Goal: Information Seeking & Learning: Learn about a topic

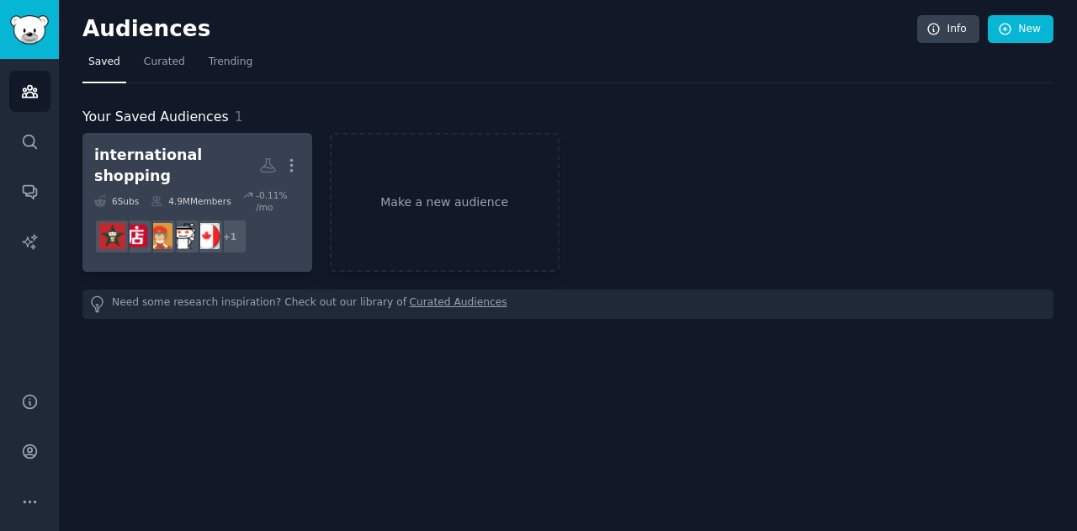
click at [237, 156] on div "international shopping" at bounding box center [176, 165] width 165 height 41
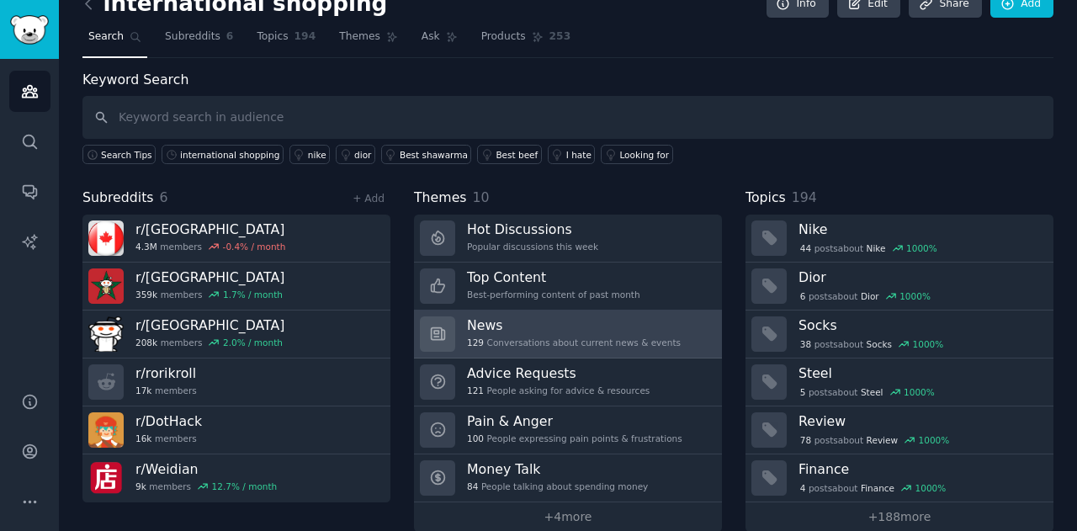
scroll to position [45, 0]
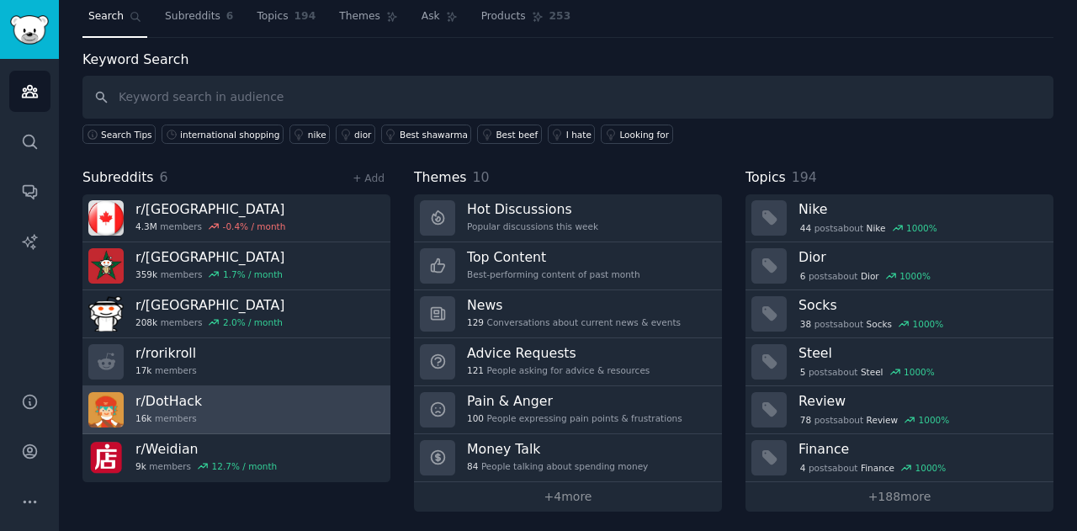
click at [240, 408] on link "r/ DotHack 16k members" at bounding box center [236, 410] width 308 height 48
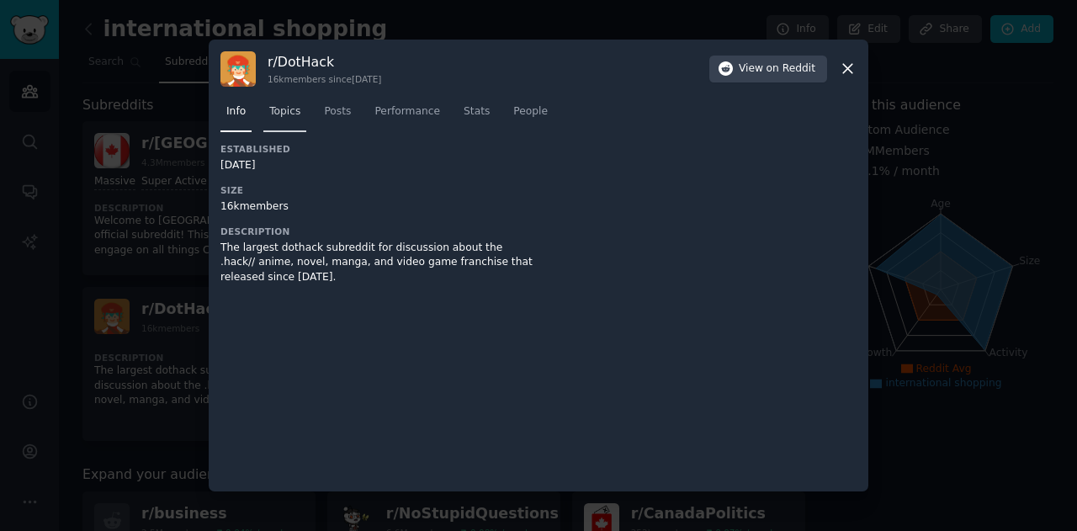
click at [274, 114] on span "Topics" at bounding box center [284, 111] width 31 height 15
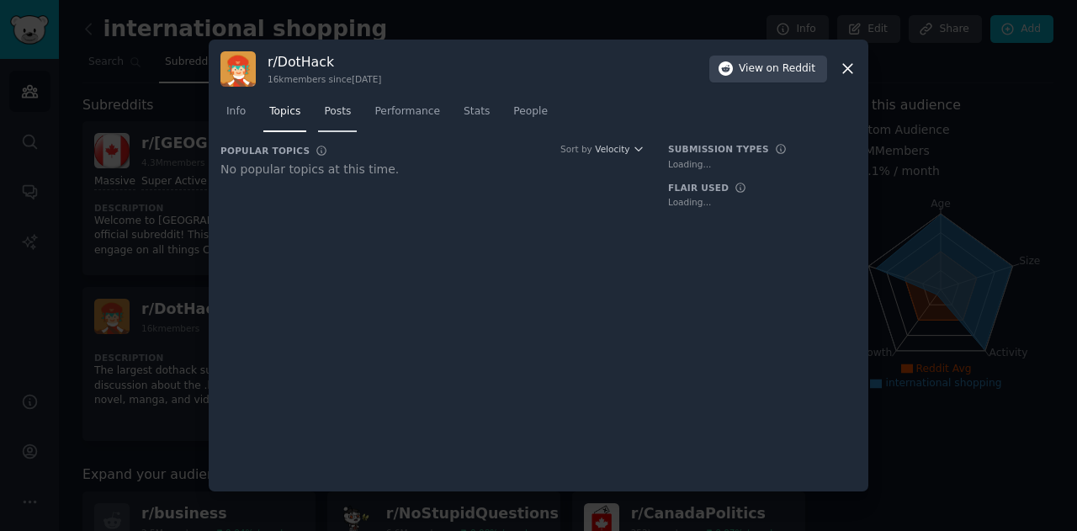
click at [343, 113] on span "Posts" at bounding box center [337, 111] width 27 height 15
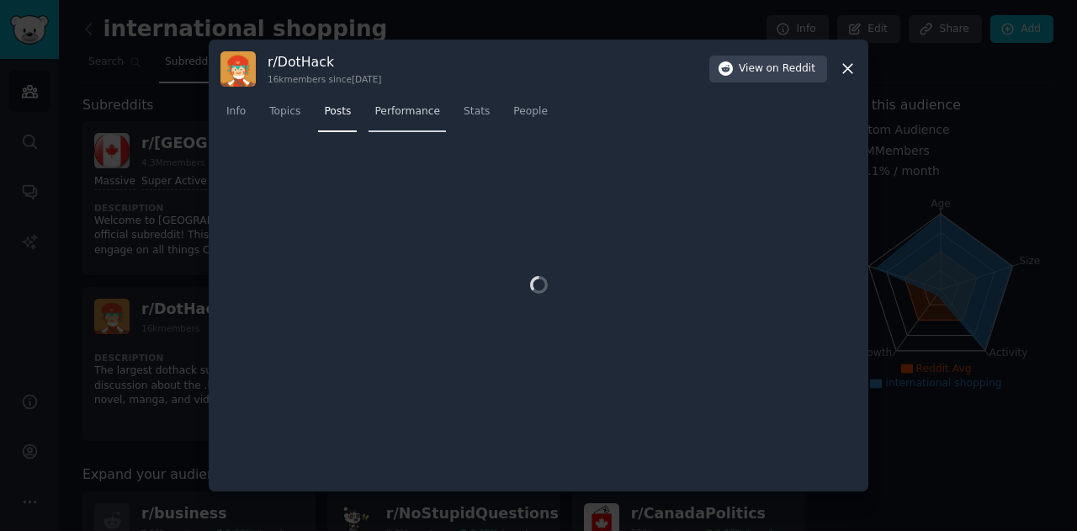
click at [385, 110] on span "Performance" at bounding box center [408, 111] width 66 height 15
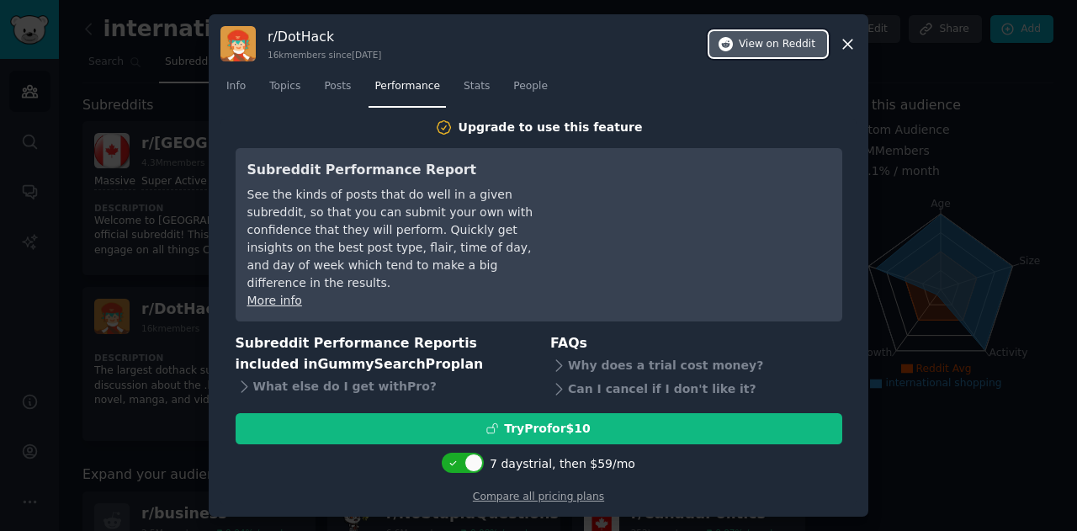
click at [771, 52] on span "on Reddit" at bounding box center [791, 44] width 49 height 15
click at [843, 53] on icon at bounding box center [848, 44] width 18 height 18
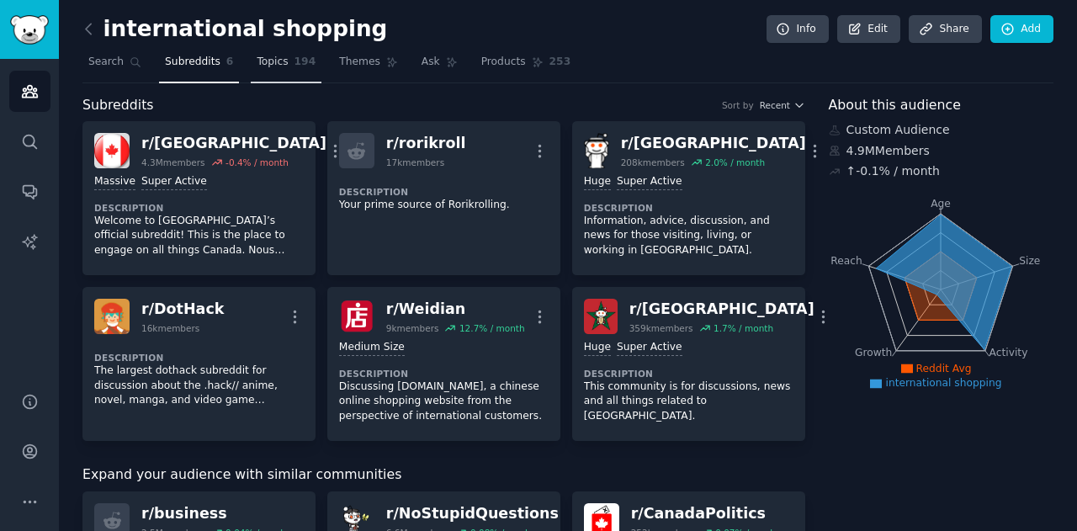
click at [261, 62] on span "Topics" at bounding box center [272, 62] width 31 height 15
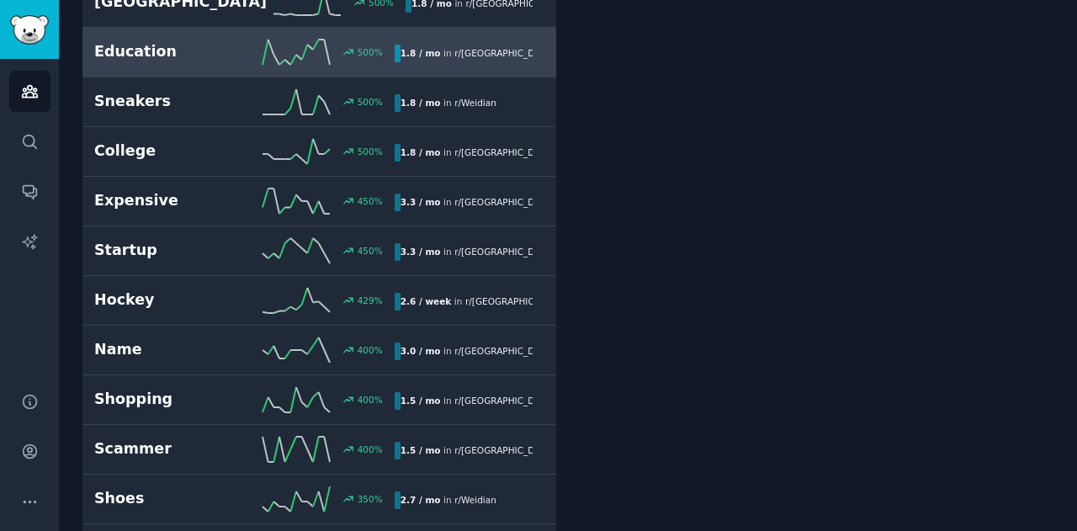
scroll to position [1094, 0]
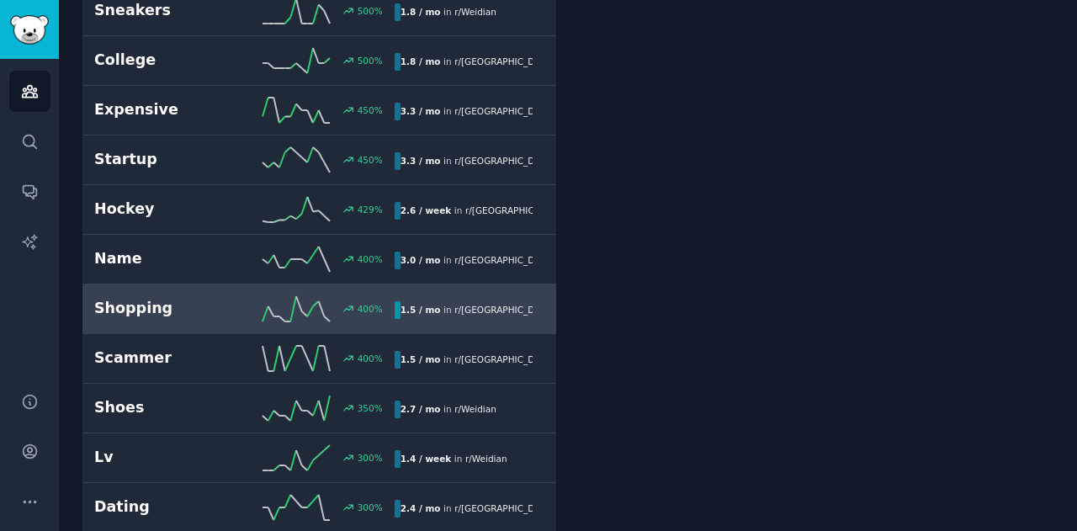
click at [329, 307] on div "400 %" at bounding box center [319, 308] width 150 height 25
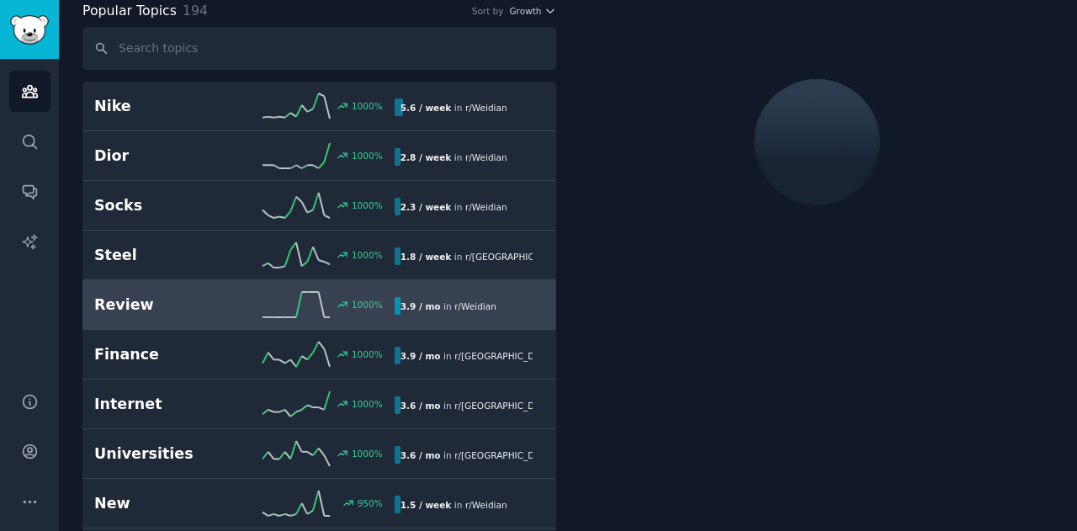
scroll to position [93, 0]
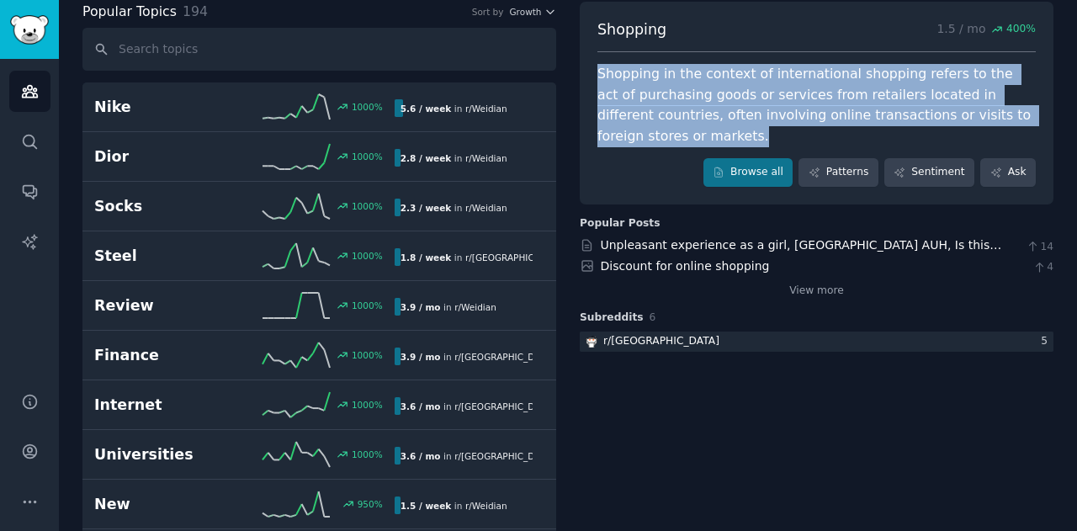
drag, startPoint x: 593, startPoint y: 72, endPoint x: 1019, endPoint y: 114, distance: 427.1
click at [1019, 114] on div "Shopping 1.5 / mo 400 % Shopping in the context of international shopping refer…" at bounding box center [817, 103] width 474 height 203
click at [771, 158] on link "Browse all" at bounding box center [749, 172] width 90 height 29
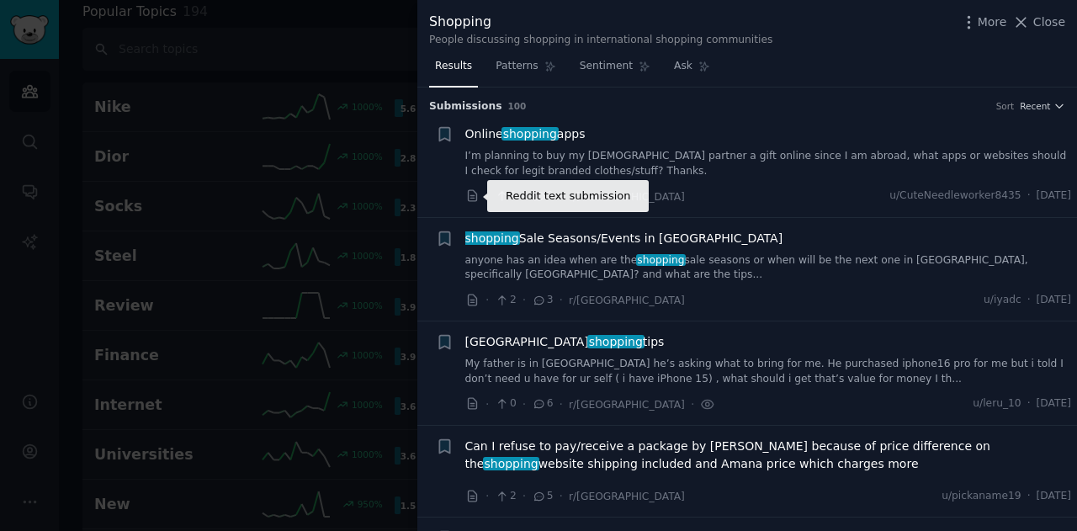
click at [473, 194] on icon at bounding box center [473, 196] width 15 height 15
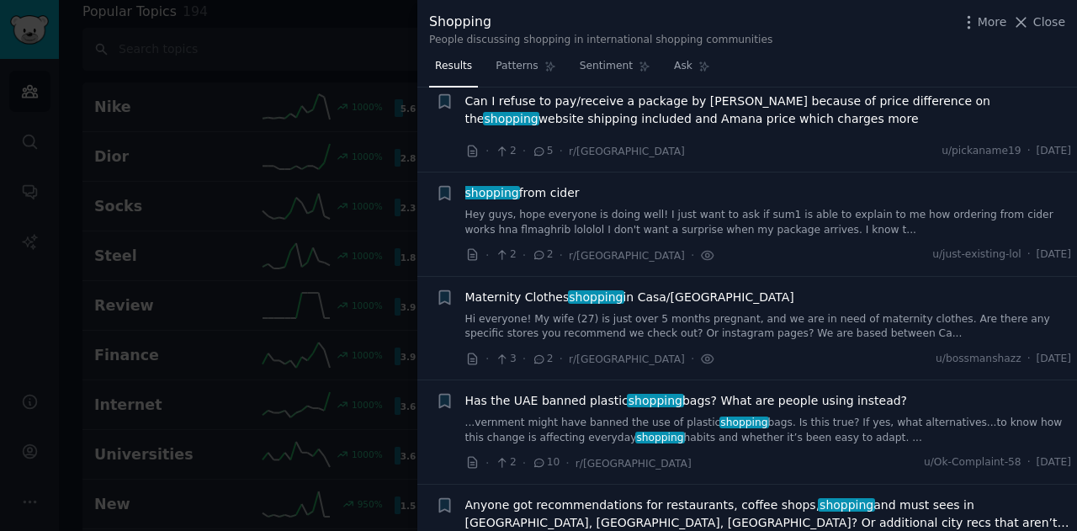
scroll to position [343, 0]
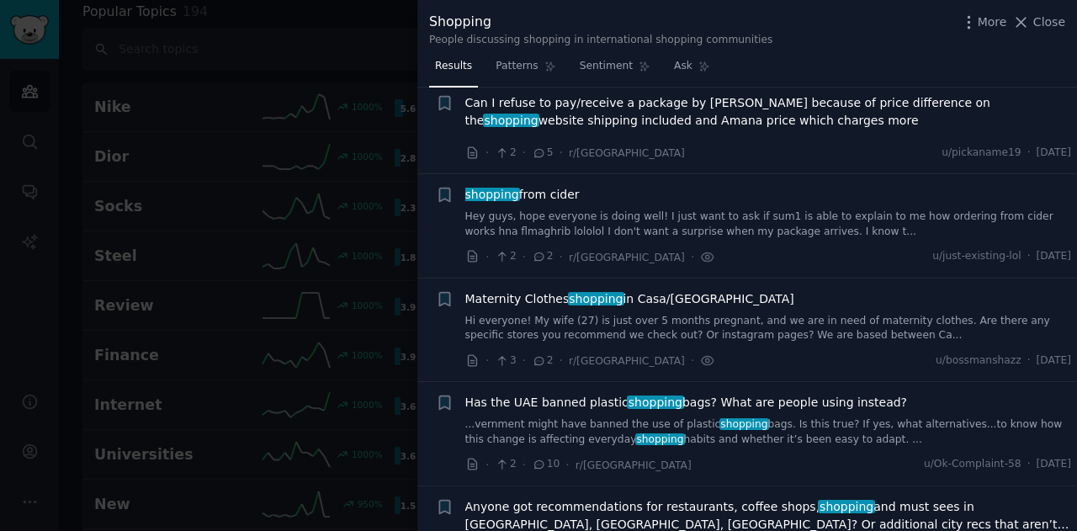
click at [539, 317] on link "Hi everyone! My wife (27) is just over 5 months pregnant, and we are in need of…" at bounding box center [769, 328] width 607 height 29
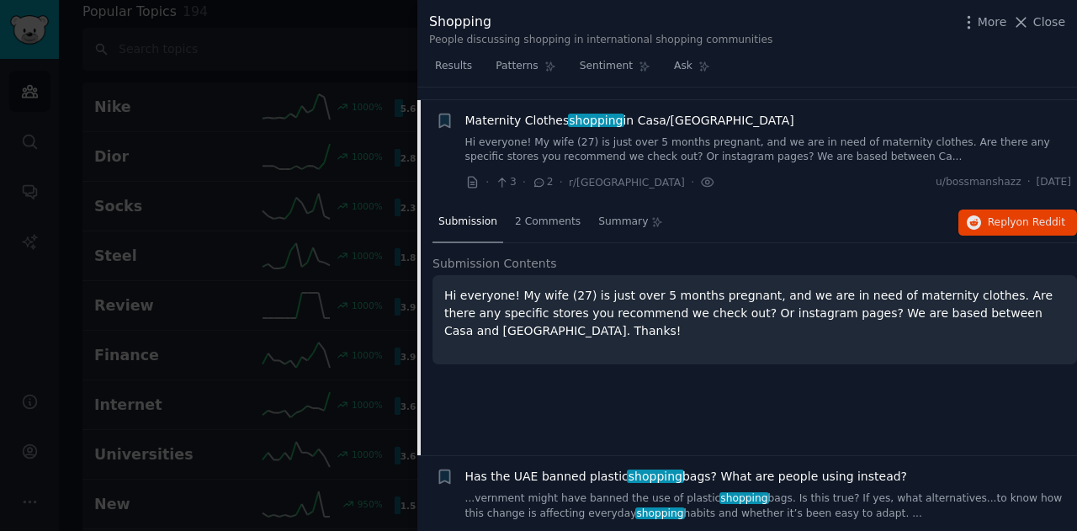
scroll to position [533, 0]
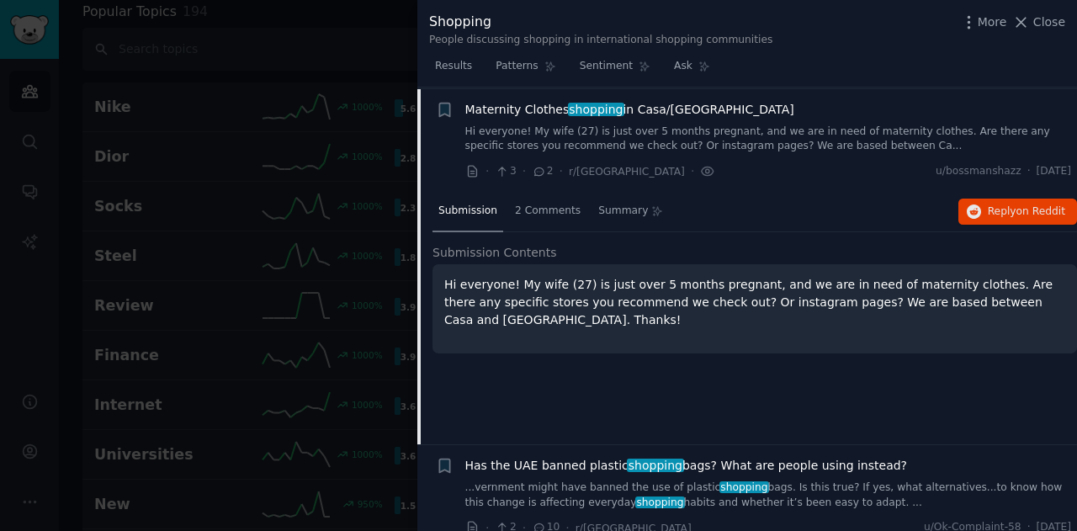
click at [536, 294] on p "Hi everyone! My wife (27) is just over 5 months pregnant, and we are in need of…" at bounding box center [754, 302] width 621 height 53
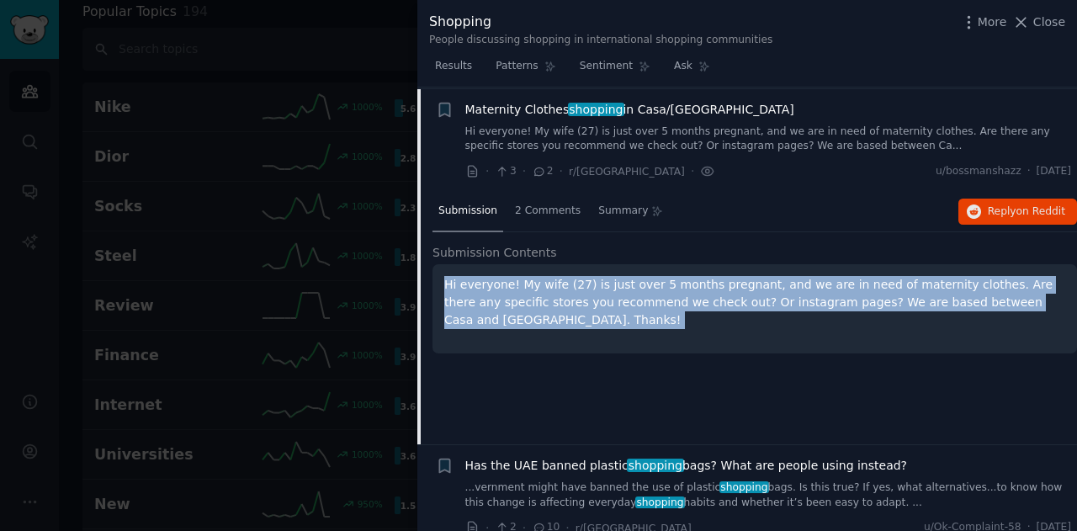
click at [536, 294] on p "Hi everyone! My wife (27) is just over 5 months pregnant, and we are in need of…" at bounding box center [754, 302] width 621 height 53
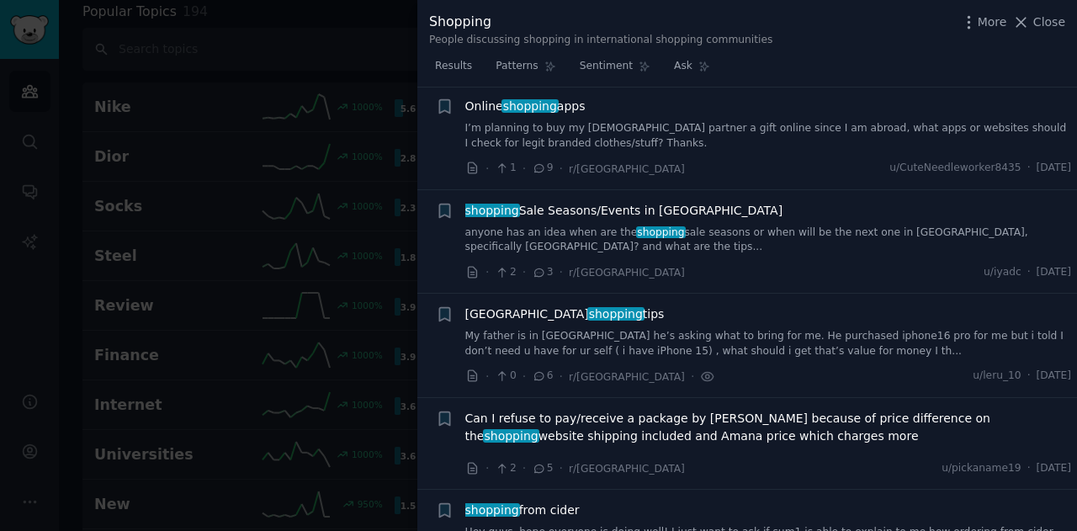
scroll to position [0, 0]
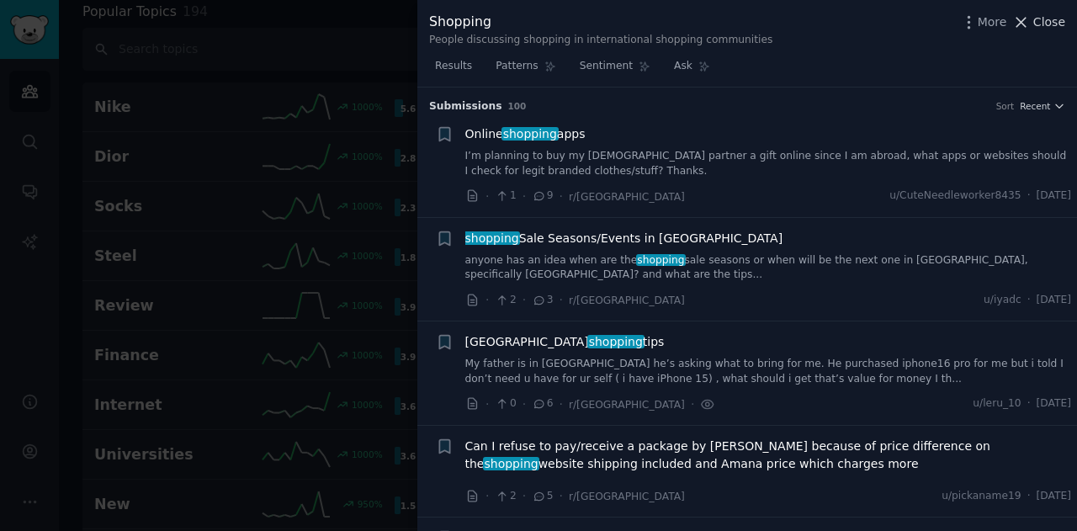
click at [1027, 18] on icon at bounding box center [1022, 22] width 9 height 9
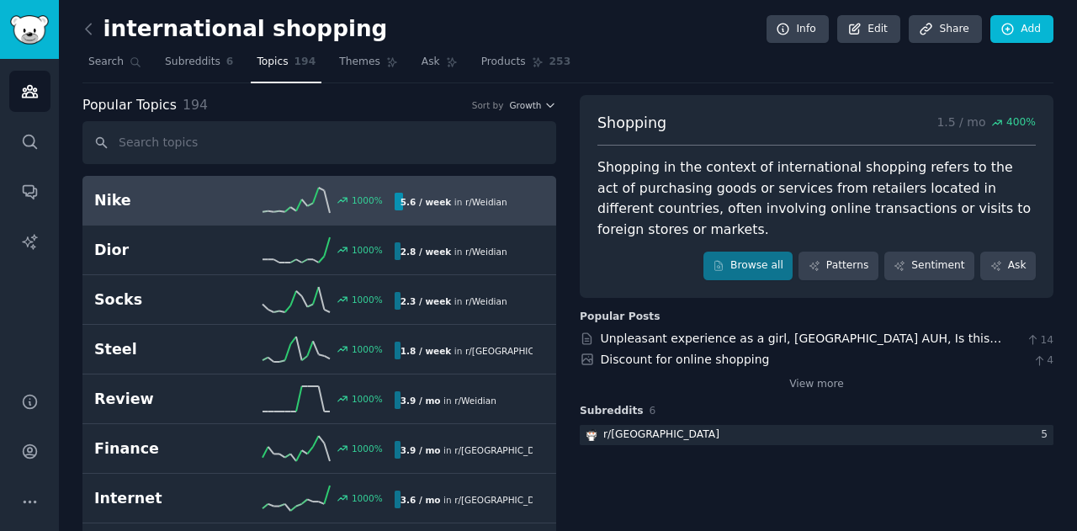
click at [175, 176] on link "Nike 1000 % 5.6 / week in r/ Weidian" at bounding box center [319, 201] width 474 height 50
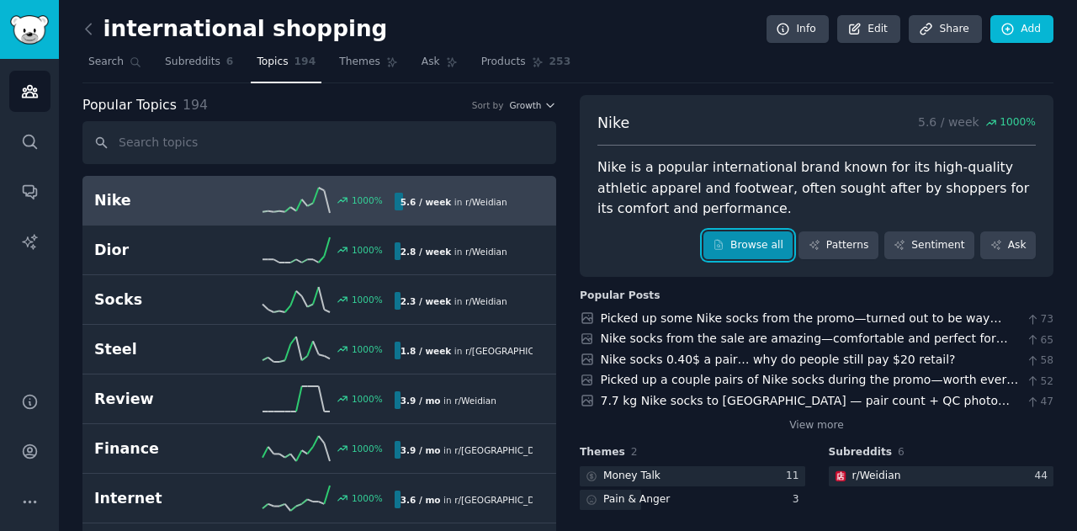
click at [748, 245] on link "Browse all" at bounding box center [749, 245] width 90 height 29
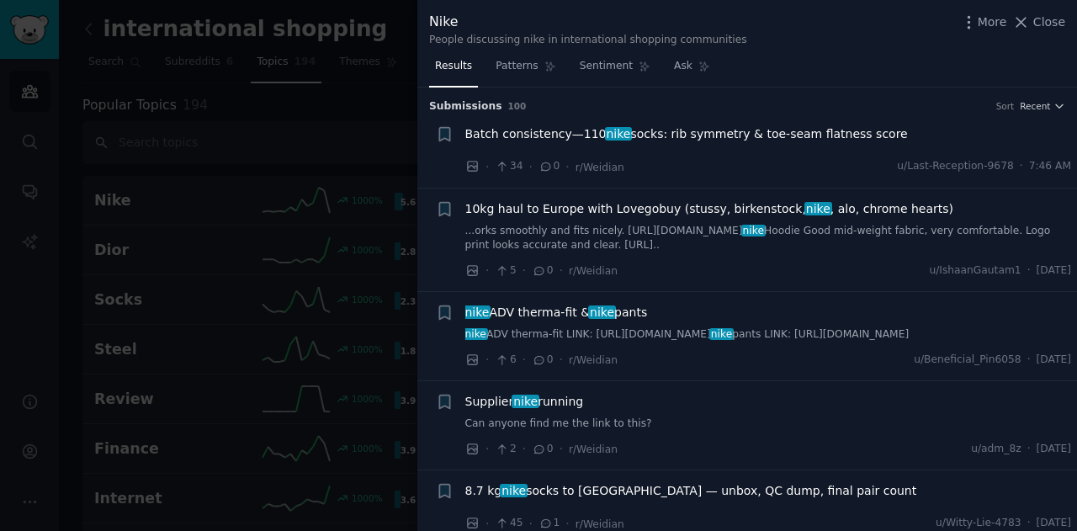
click at [502, 168] on icon at bounding box center [502, 167] width 15 height 12
click at [510, 141] on span "Batch consistency—110 nike socks: rib symmetry & toe-seam flatness score" at bounding box center [687, 134] width 443 height 18
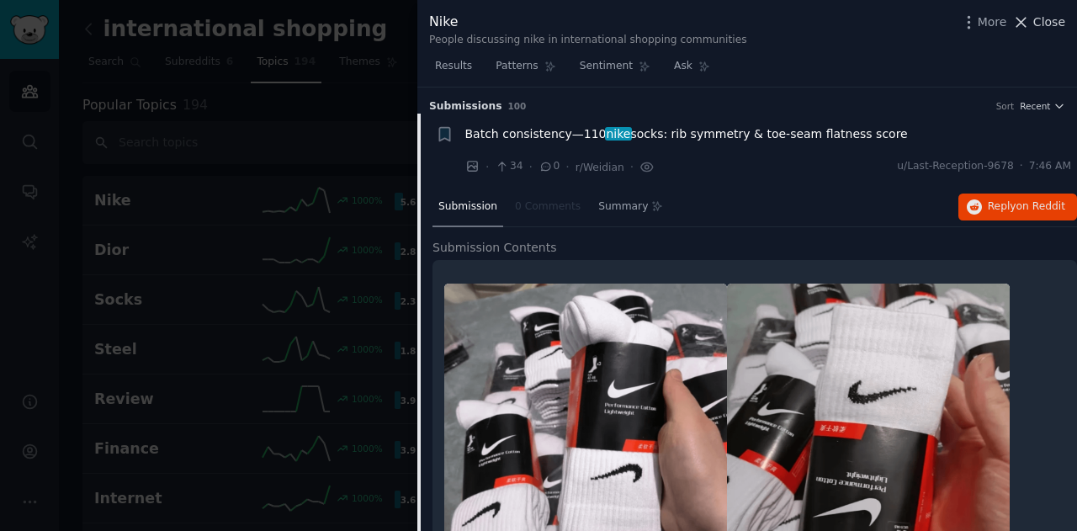
click at [1030, 21] on icon at bounding box center [1022, 22] width 18 height 18
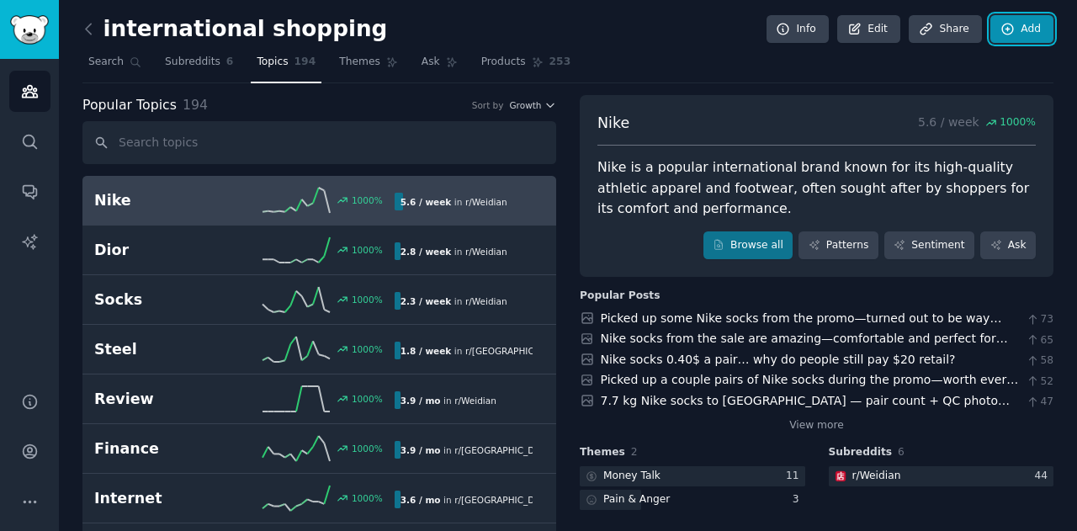
click at [1049, 29] on link "Add" at bounding box center [1022, 29] width 63 height 29
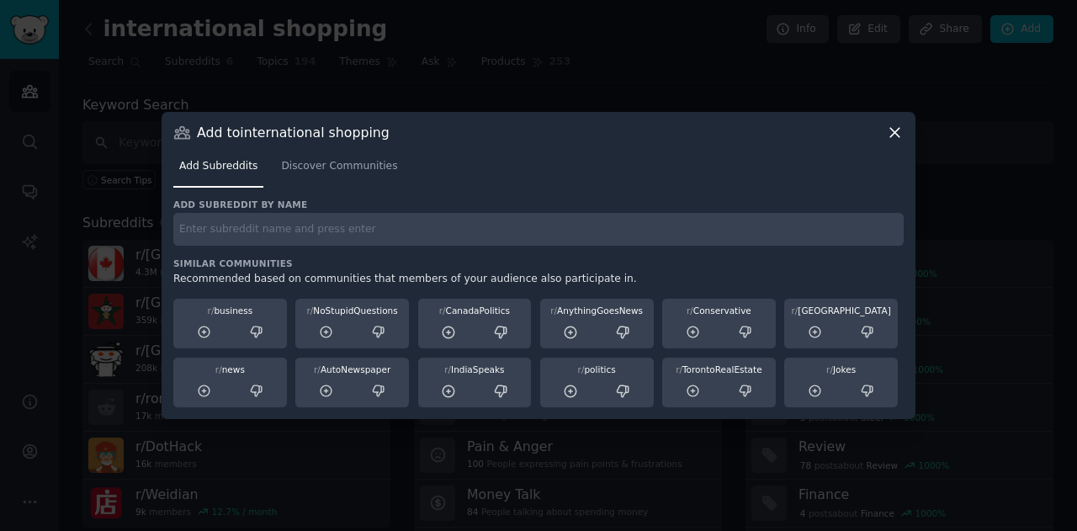
click at [318, 230] on input "text" at bounding box center [538, 229] width 731 height 33
type input "r/apple"
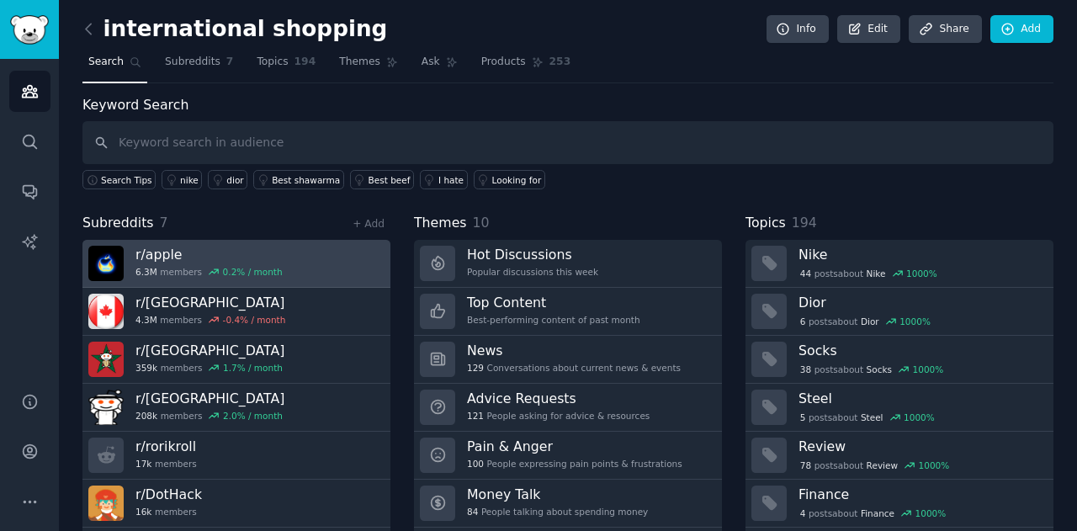
click at [161, 262] on div "r/ apple 6.3M members 0.2 % / month" at bounding box center [209, 263] width 147 height 35
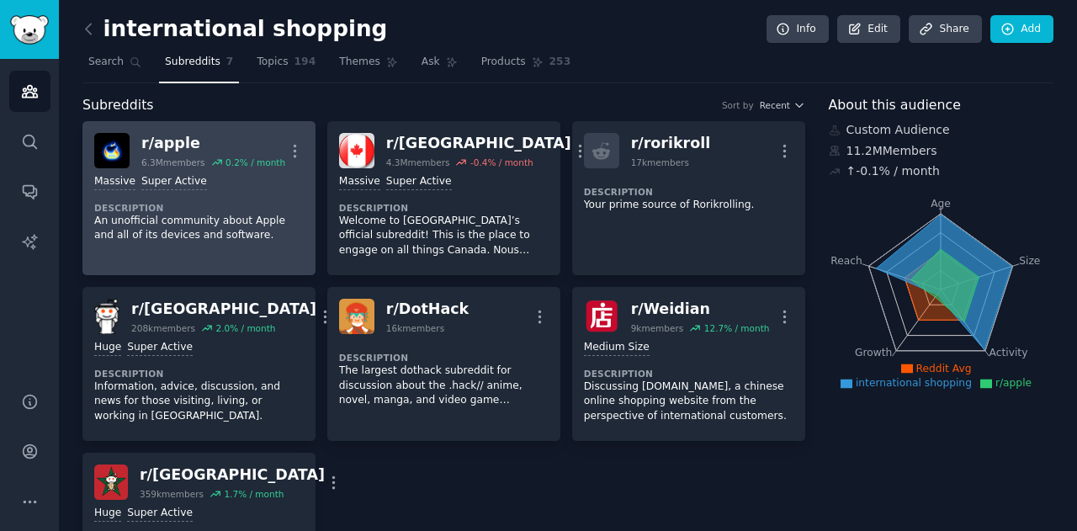
click at [170, 203] on dt "Description" at bounding box center [199, 208] width 210 height 12
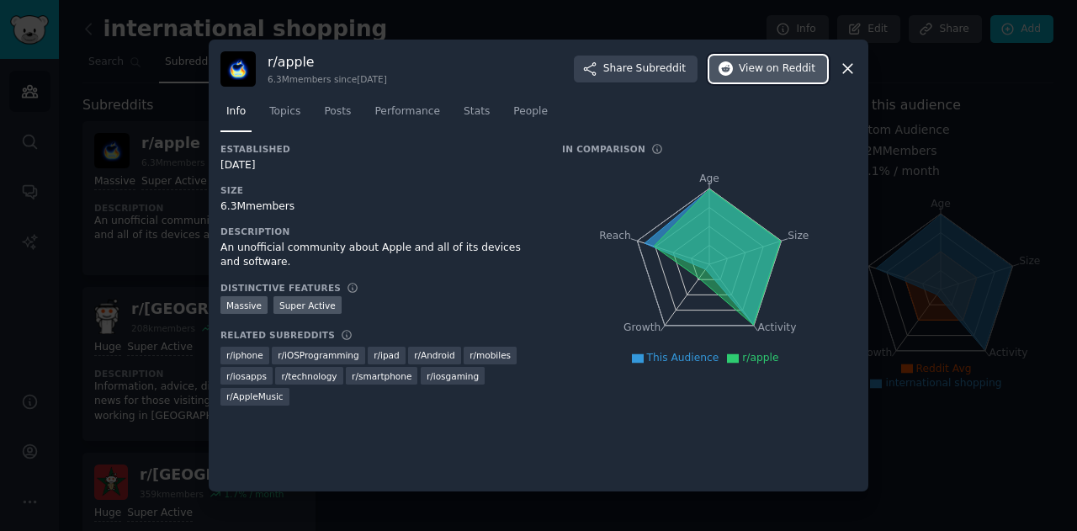
click at [771, 64] on span "on Reddit" at bounding box center [791, 68] width 49 height 15
click at [851, 70] on icon at bounding box center [848, 69] width 18 height 18
drag, startPoint x: 851, startPoint y: 70, endPoint x: 788, endPoint y: 107, distance: 73.2
click at [851, 70] on nav "Search Subreddits 7 Topics 194 Themes Ask Products 253" at bounding box center [567, 66] width 971 height 35
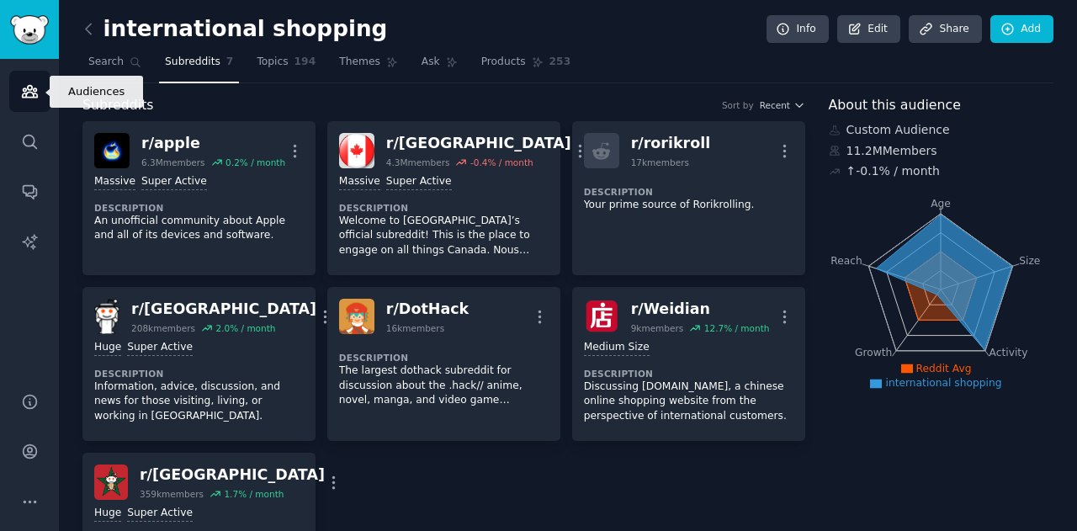
click at [20, 109] on link "Audiences" at bounding box center [29, 91] width 41 height 41
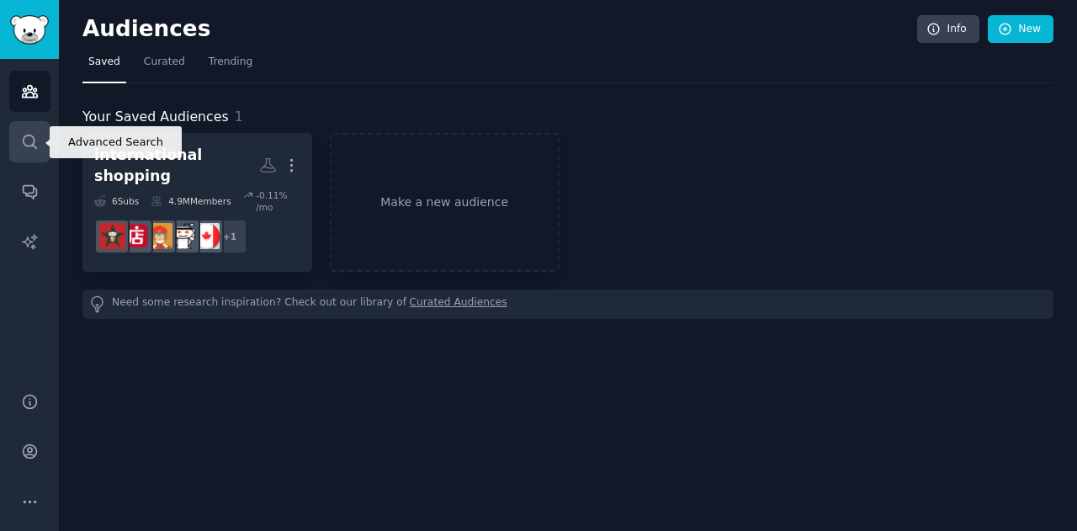
click at [16, 131] on link "Search" at bounding box center [29, 141] width 41 height 41
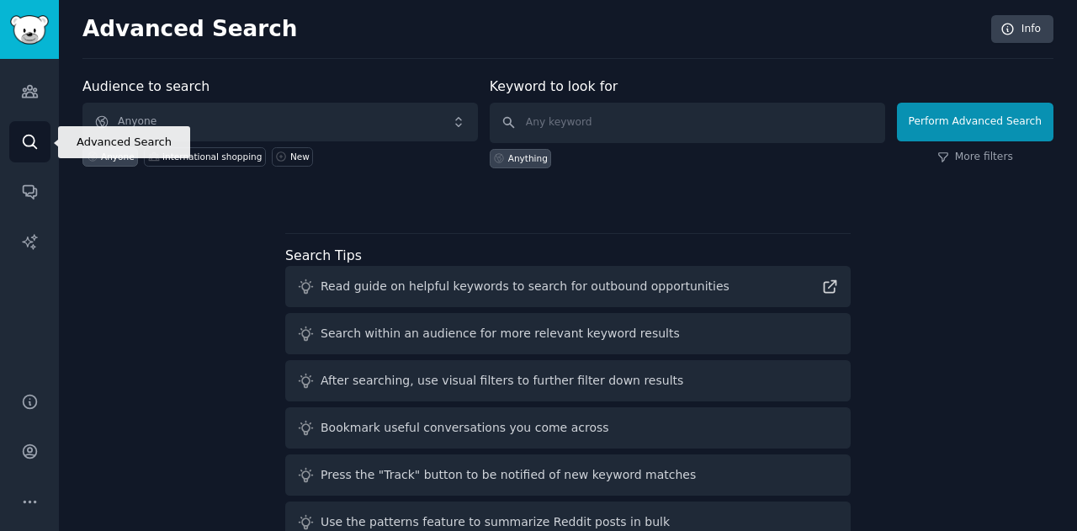
click at [16, 131] on link "Search" at bounding box center [29, 141] width 41 height 41
click at [8, 16] on link "Sidebar" at bounding box center [29, 29] width 59 height 59
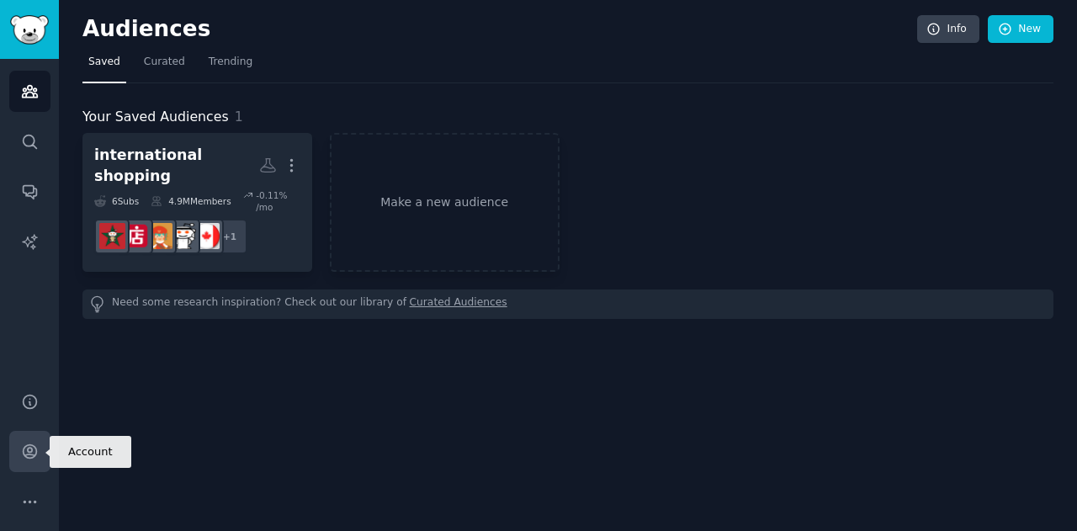
click at [29, 449] on icon "Sidebar" at bounding box center [29, 451] width 13 height 13
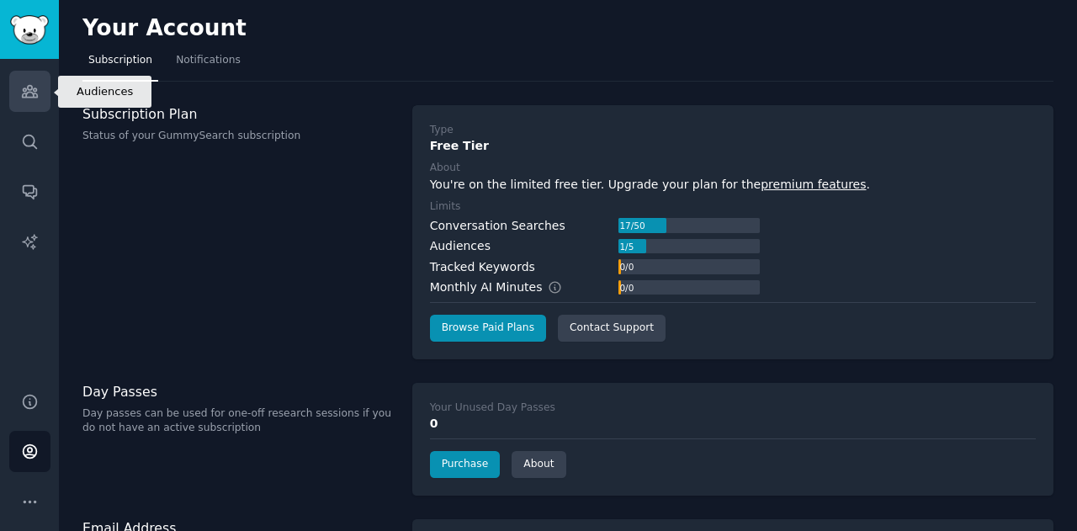
click at [39, 86] on link "Audiences" at bounding box center [29, 91] width 41 height 41
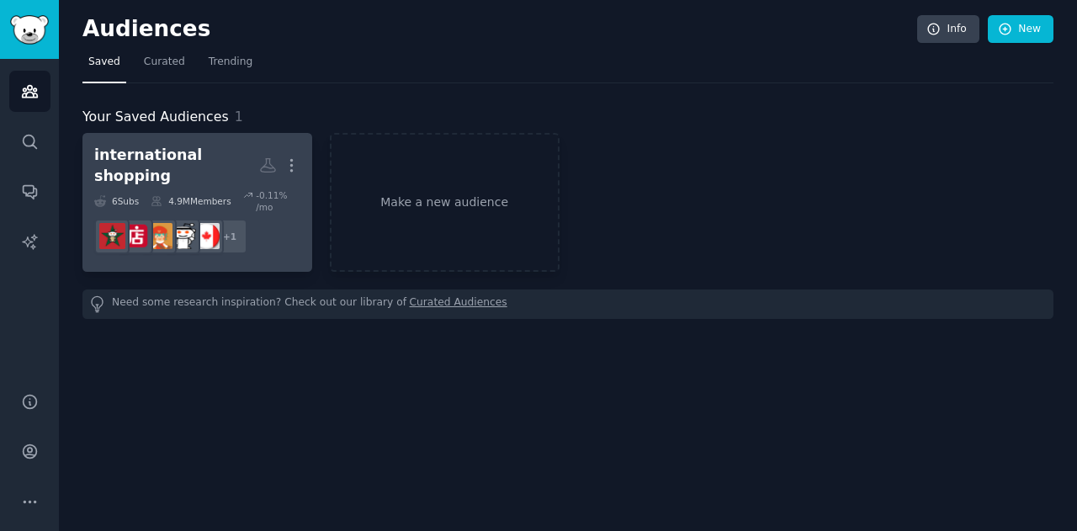
click at [215, 213] on dd "+ 1" at bounding box center [197, 236] width 206 height 47
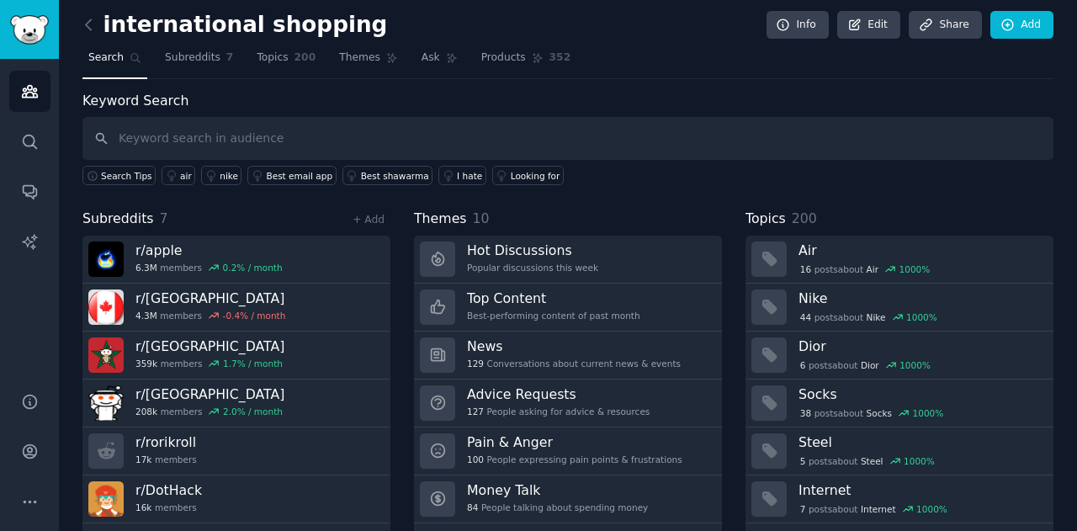
click at [266, 96] on div "Keyword Search Search Tips air nike Best email app Best shawarma I hate Looking…" at bounding box center [567, 138] width 971 height 95
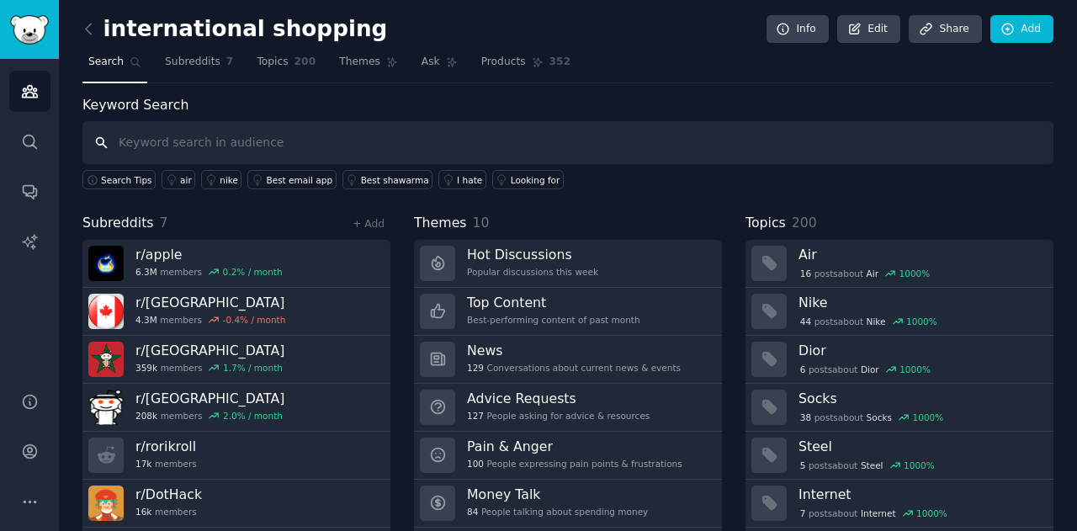
click at [330, 137] on input "text" at bounding box center [567, 142] width 971 height 43
type input "shopping"
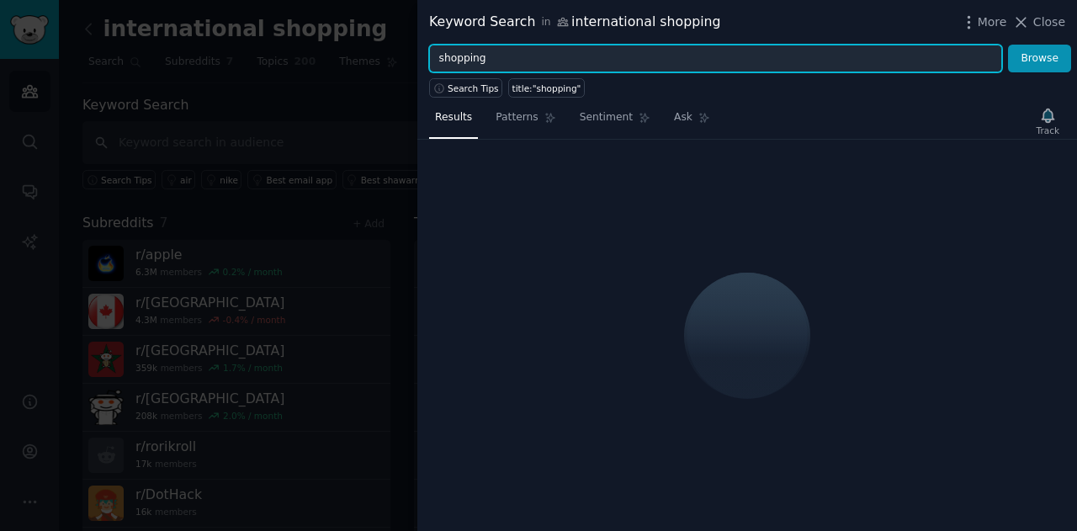
click at [524, 55] on input "shopping" at bounding box center [715, 59] width 573 height 29
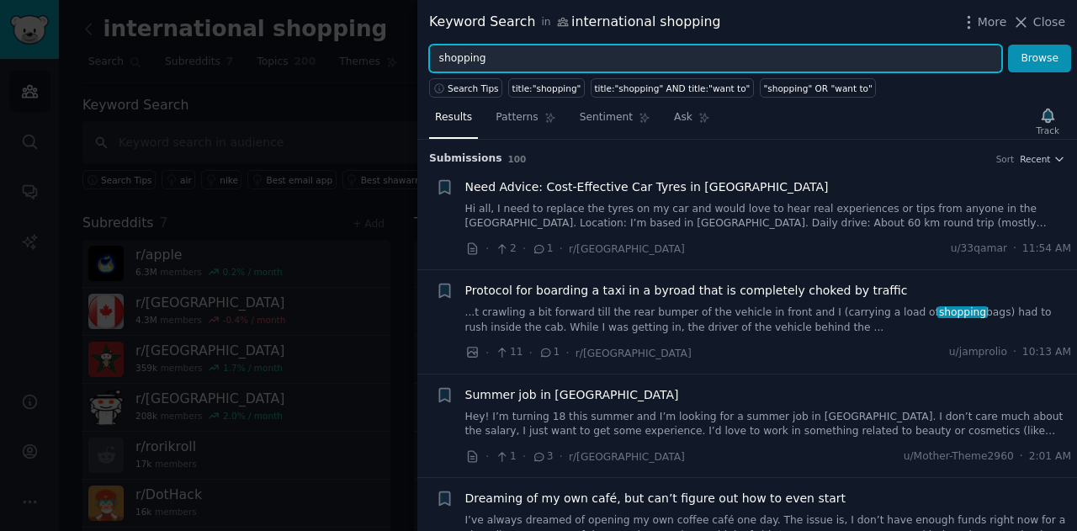
type input "shopping"
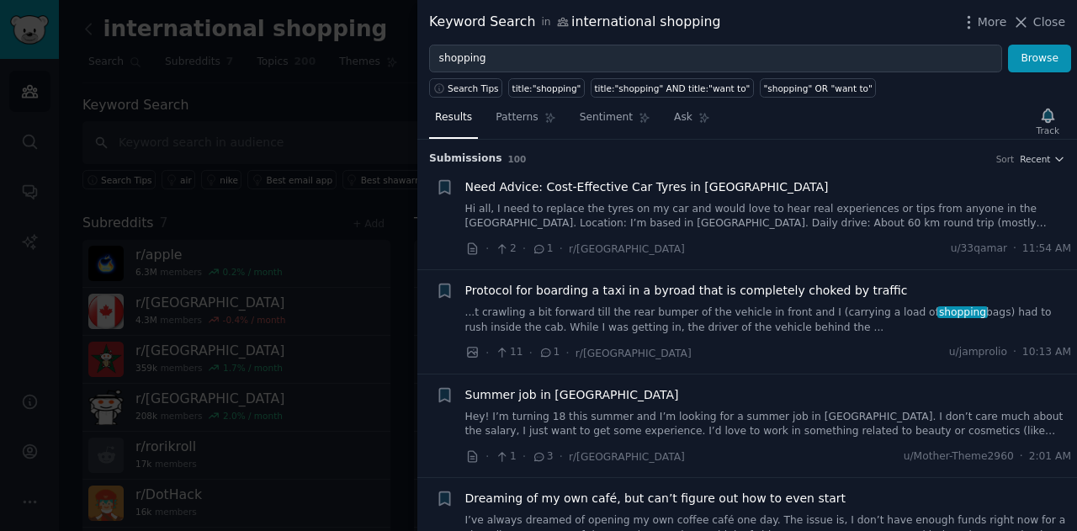
click at [540, 243] on icon at bounding box center [539, 249] width 15 height 12
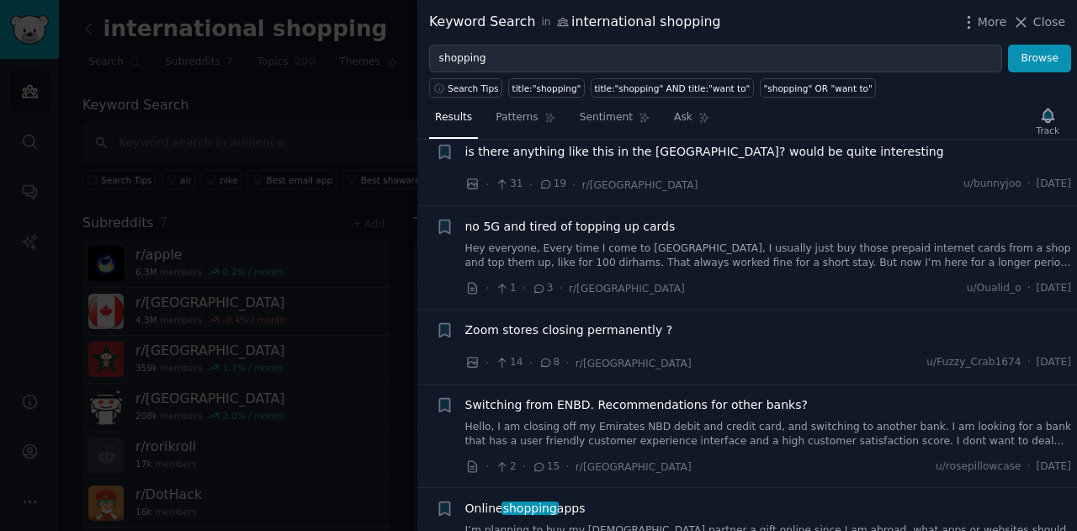
scroll to position [1094, 0]
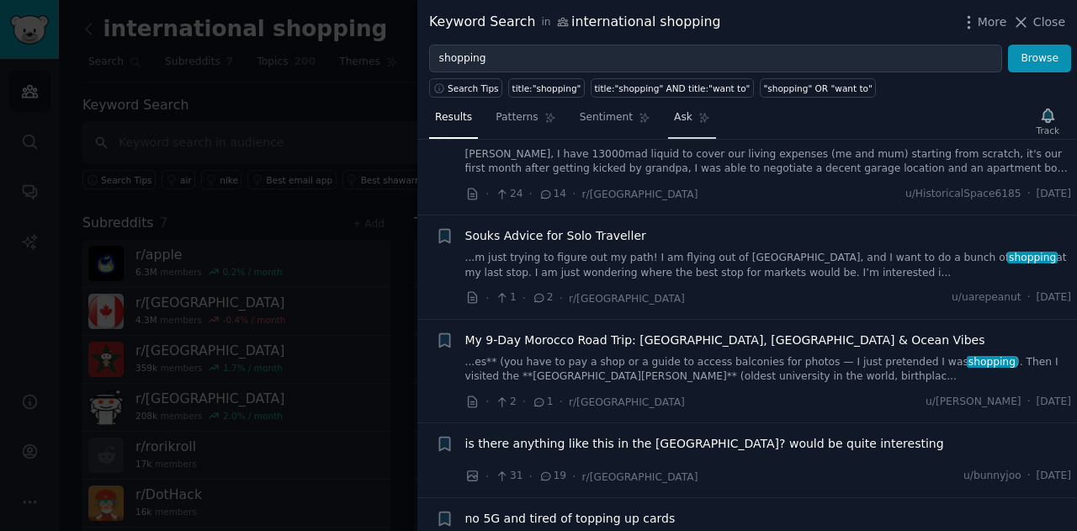
click at [684, 127] on link "Ask" at bounding box center [692, 121] width 48 height 35
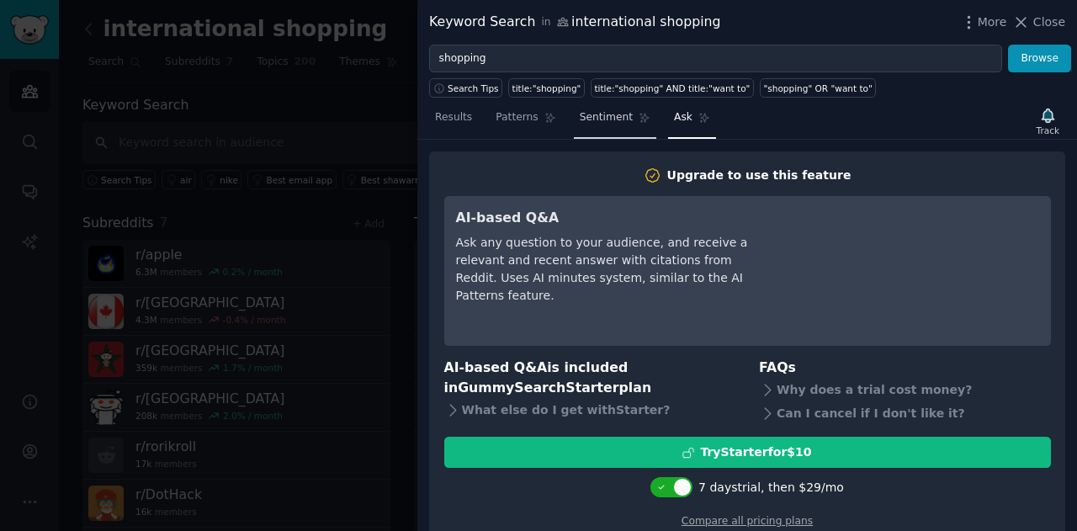
drag, startPoint x: 524, startPoint y: 119, endPoint x: 576, endPoint y: 136, distance: 54.3
click at [524, 119] on span "Patterns" at bounding box center [517, 117] width 42 height 15
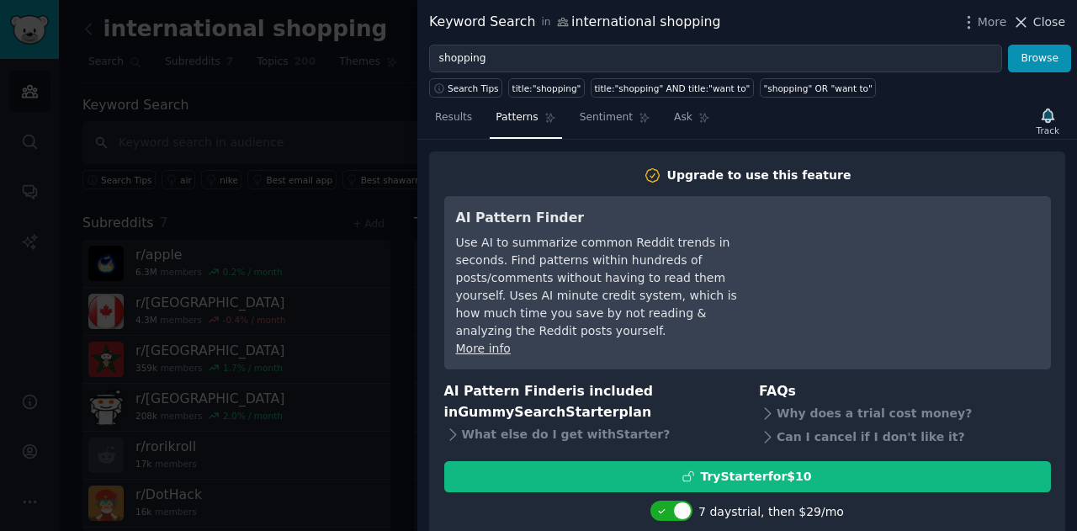
click at [1024, 19] on icon at bounding box center [1022, 22] width 9 height 9
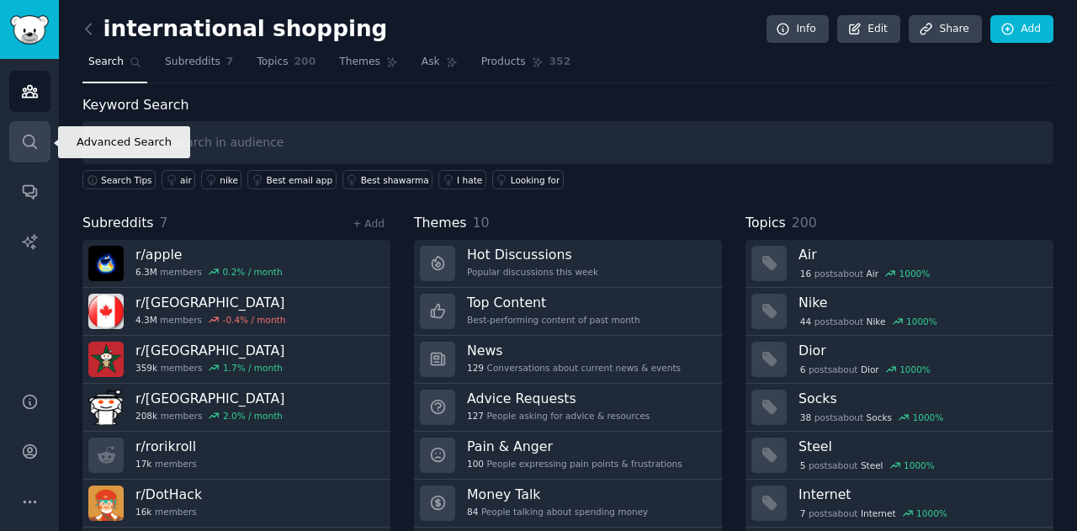
click at [35, 144] on icon "Sidebar" at bounding box center [30, 142] width 18 height 18
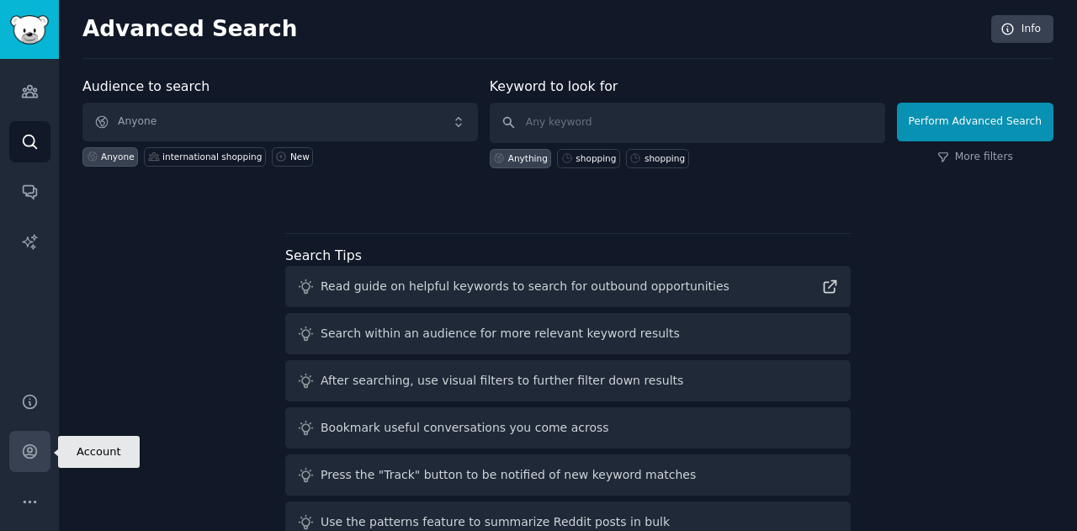
click at [25, 437] on link "Account" at bounding box center [29, 451] width 41 height 41
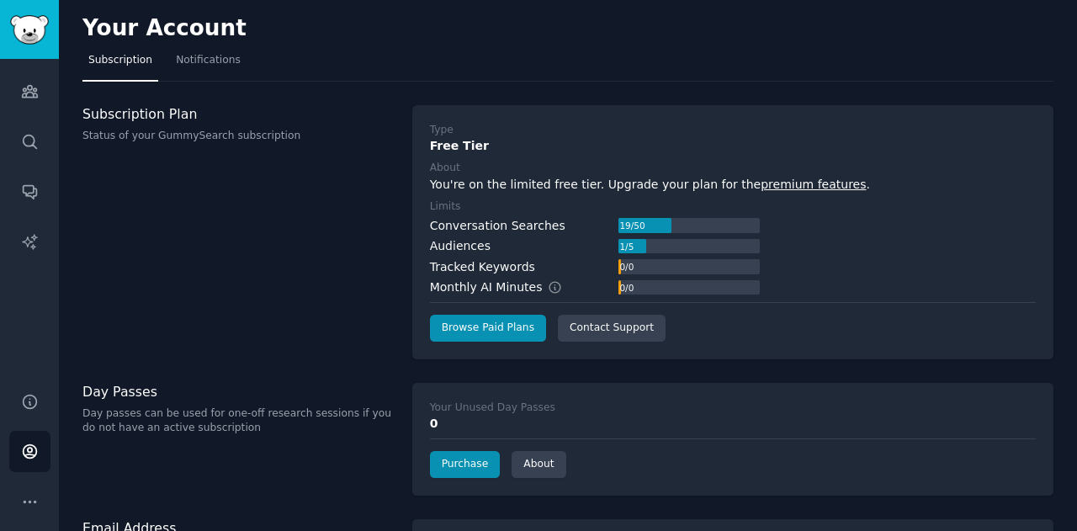
drag, startPoint x: 838, startPoint y: 198, endPoint x: 890, endPoint y: 190, distance: 51.9
